Goal: Task Accomplishment & Management: Use online tool/utility

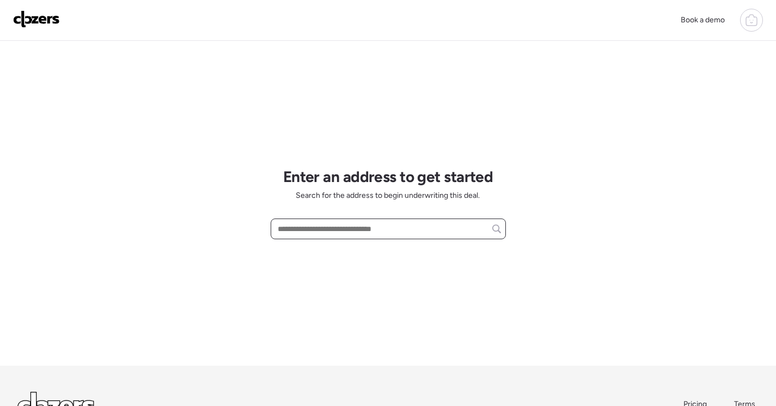
click at [326, 233] on input "text" at bounding box center [388, 228] width 225 height 15
paste input "**********"
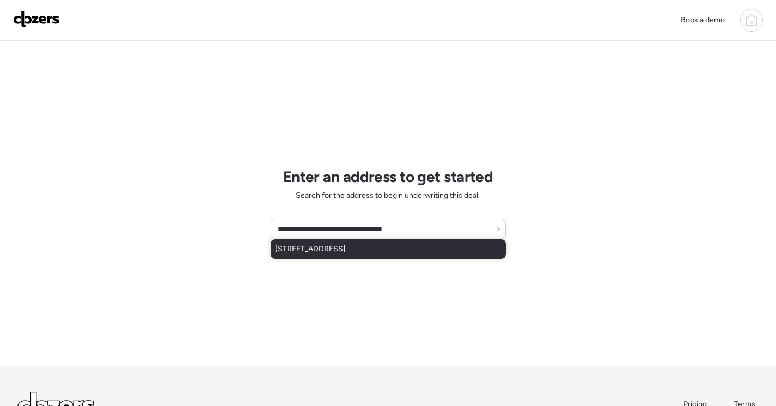
click at [457, 246] on div "[STREET_ADDRESS]" at bounding box center [388, 249] width 235 height 20
type input "**********"
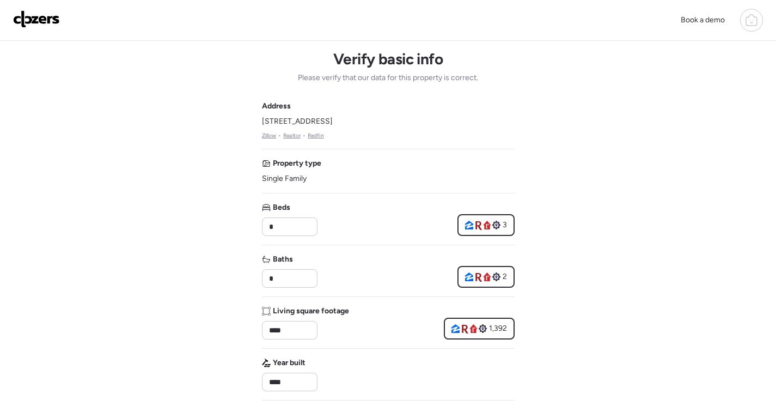
drag, startPoint x: 256, startPoint y: 118, endPoint x: 386, endPoint y: 119, distance: 129.6
drag, startPoint x: 386, startPoint y: 119, endPoint x: 374, endPoint y: 119, distance: 11.4
copy span "[STREET_ADDRESS]"
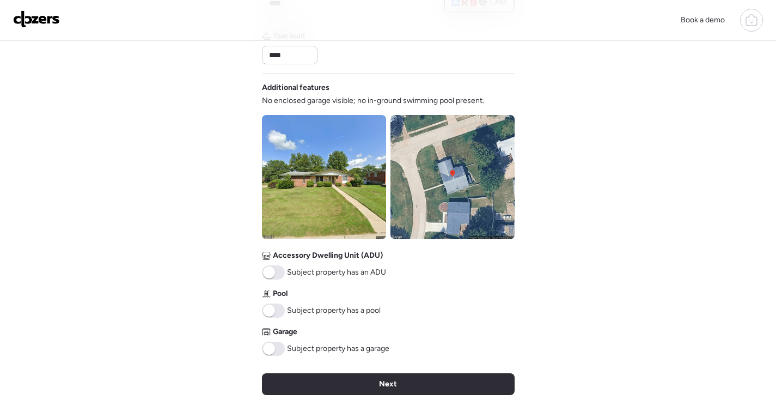
scroll to position [381, 0]
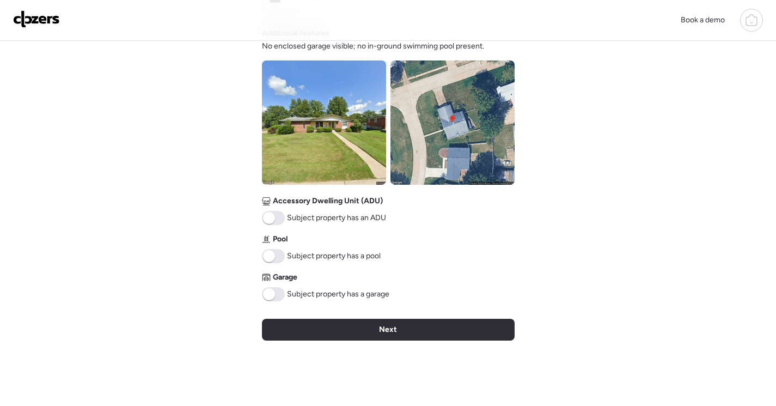
click at [409, 329] on div "Next" at bounding box center [388, 330] width 253 height 22
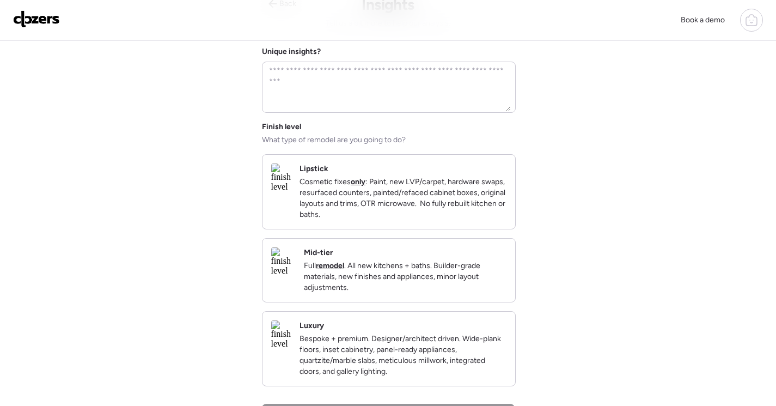
scroll to position [109, 0]
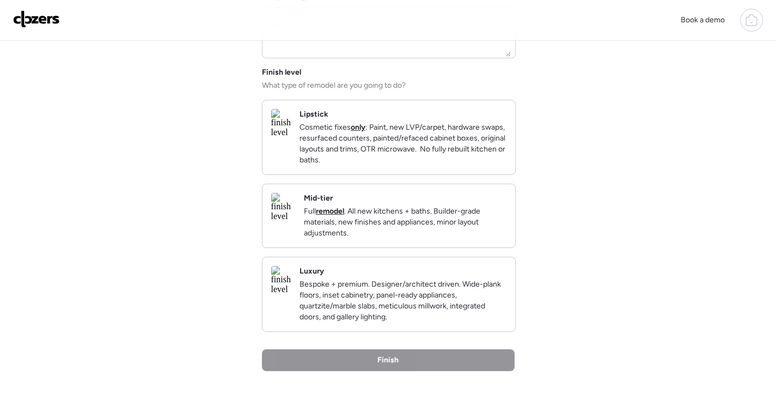
click at [479, 239] on p "Full remodel . All new kitchens + baths. Builder-grade materials, new finishes …" at bounding box center [405, 222] width 203 height 33
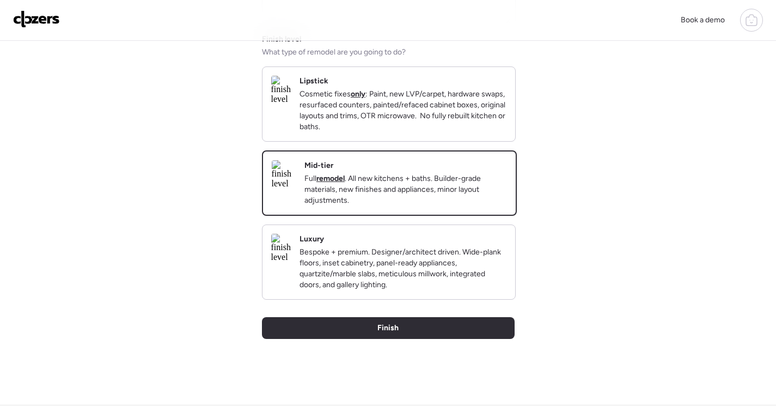
scroll to position [163, 0]
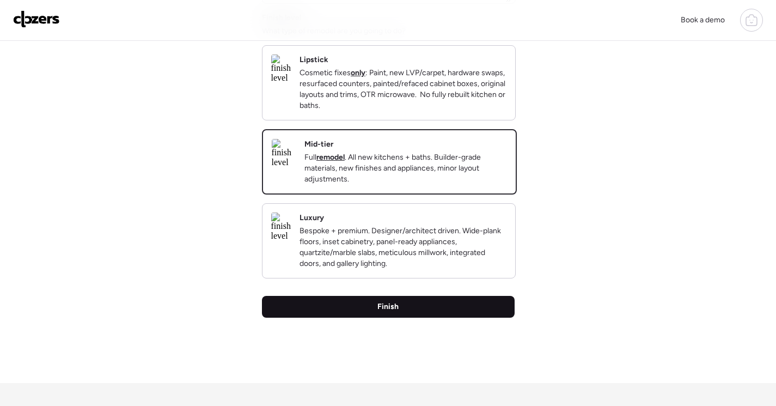
click at [475, 317] on div "Finish" at bounding box center [388, 307] width 253 height 22
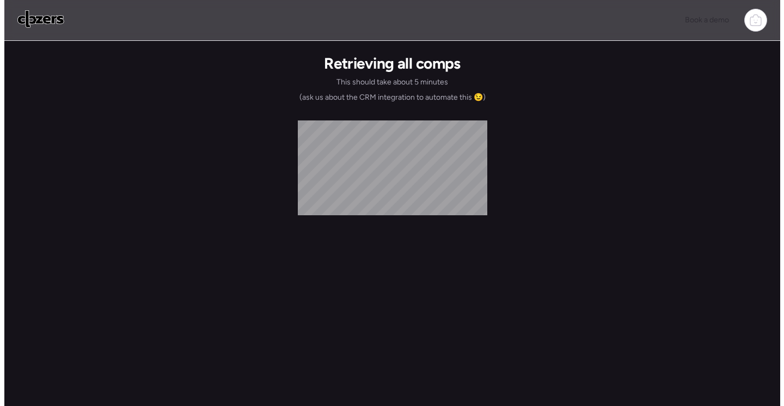
scroll to position [0, 0]
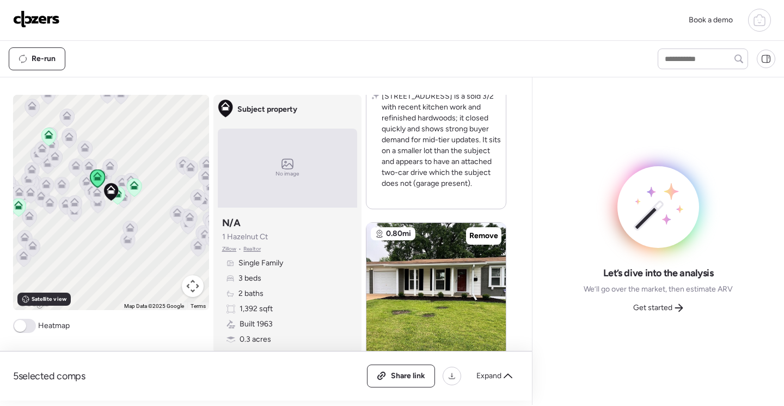
scroll to position [980, 0]
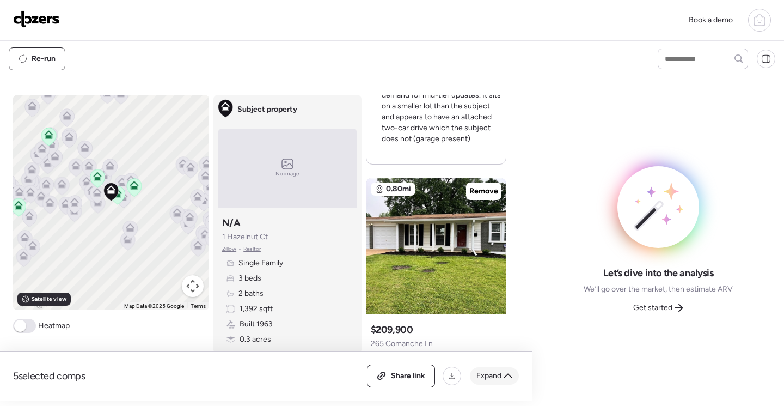
click at [511, 372] on icon at bounding box center [508, 375] width 9 height 9
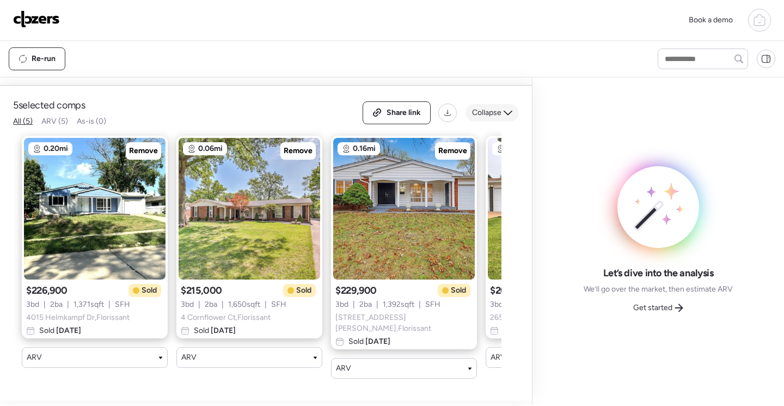
click at [506, 115] on icon at bounding box center [508, 113] width 9 height 5
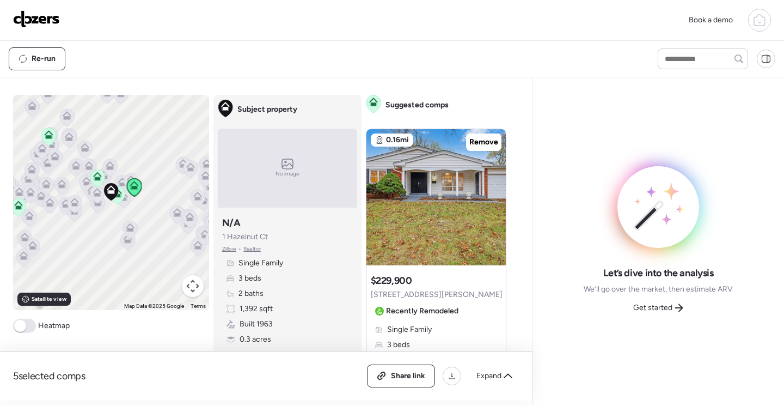
scroll to position [0, 0]
